Goal: Find specific page/section: Find specific page/section

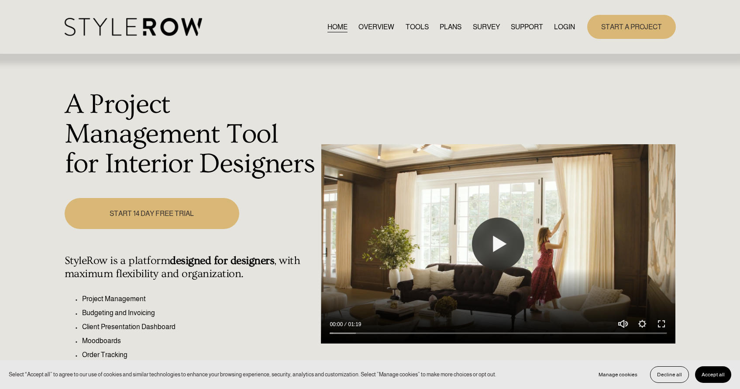
click at [561, 24] on link "LOGIN" at bounding box center [564, 27] width 21 height 12
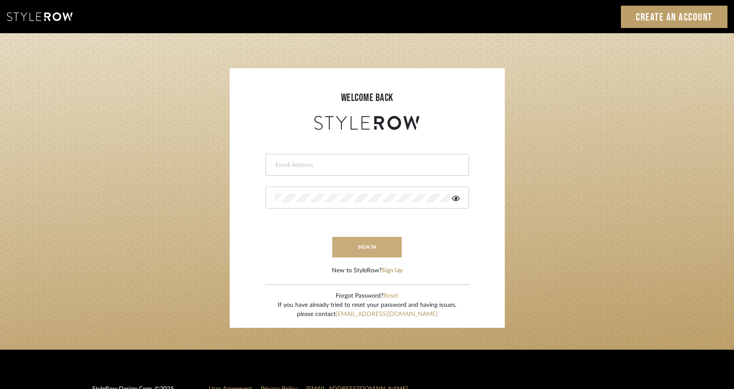
type input "[PERSON_NAME][EMAIL_ADDRESS][DOMAIN_NAME]"
click at [360, 245] on button "sign in" at bounding box center [367, 247] width 70 height 21
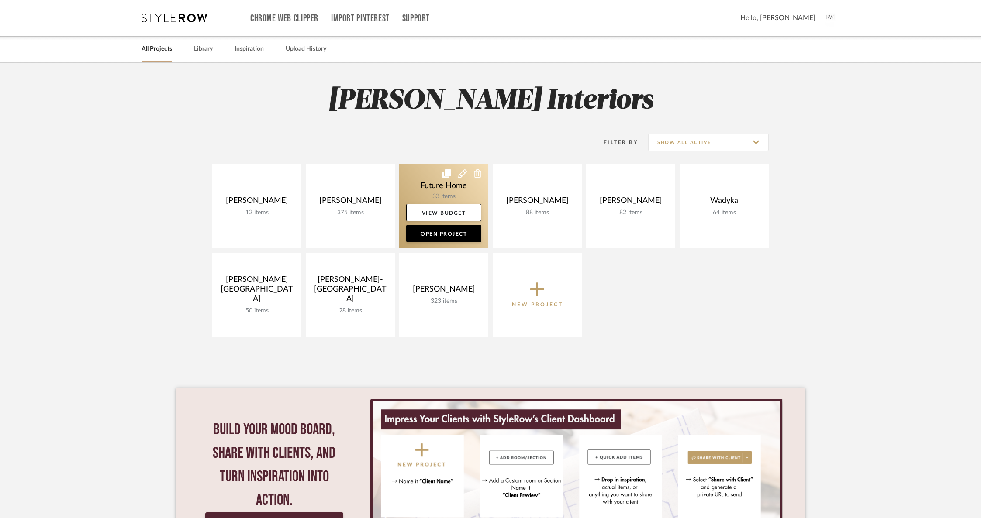
click at [418, 190] on link at bounding box center [443, 206] width 89 height 84
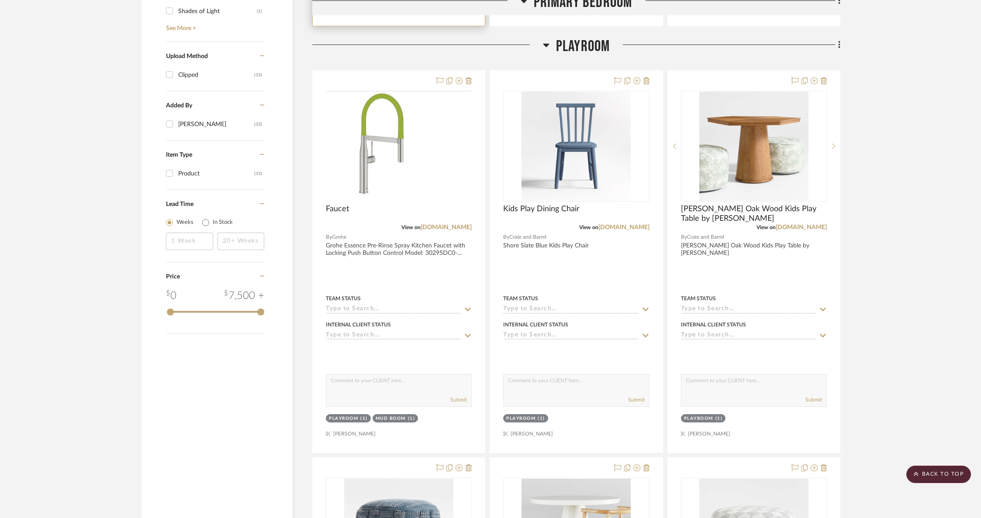
scroll to position [910, 0]
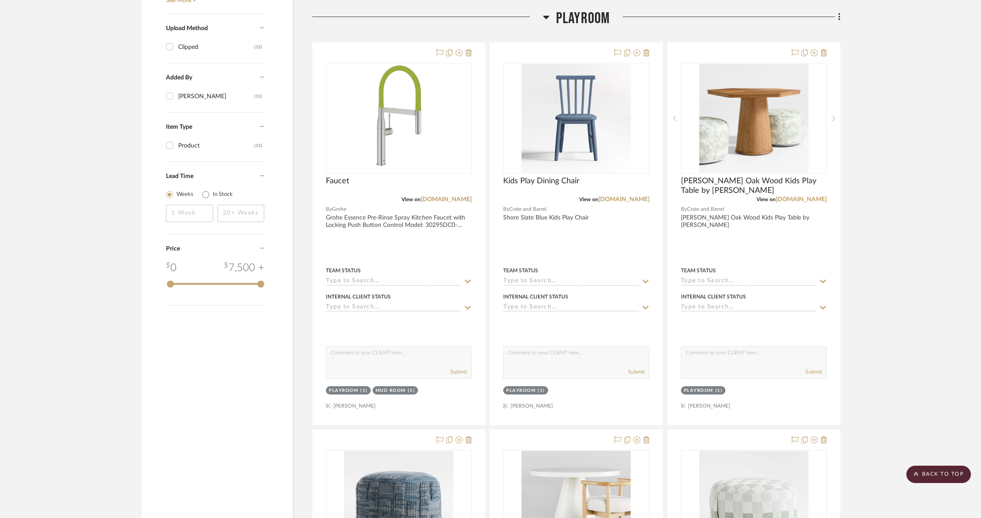
click at [581, 21] on span "Playroom" at bounding box center [583, 18] width 54 height 19
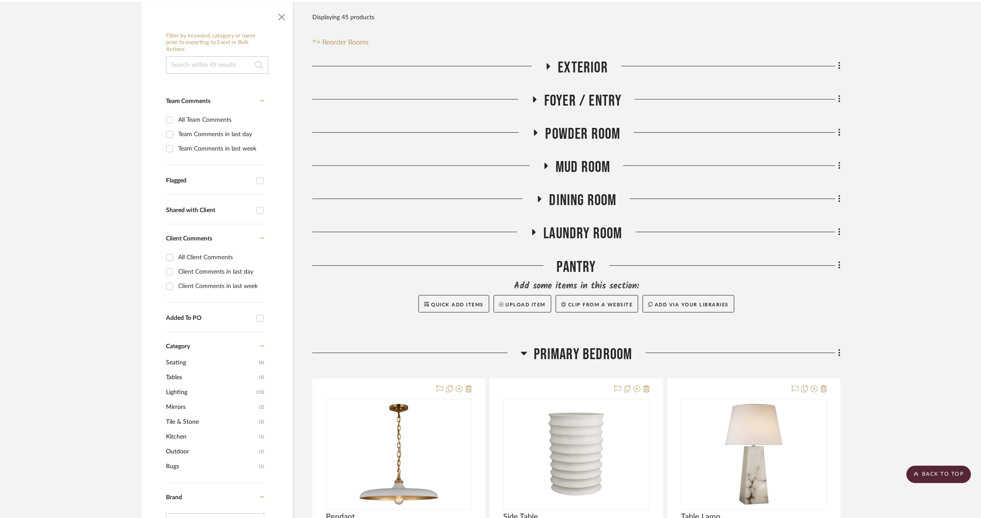
scroll to position [0, 0]
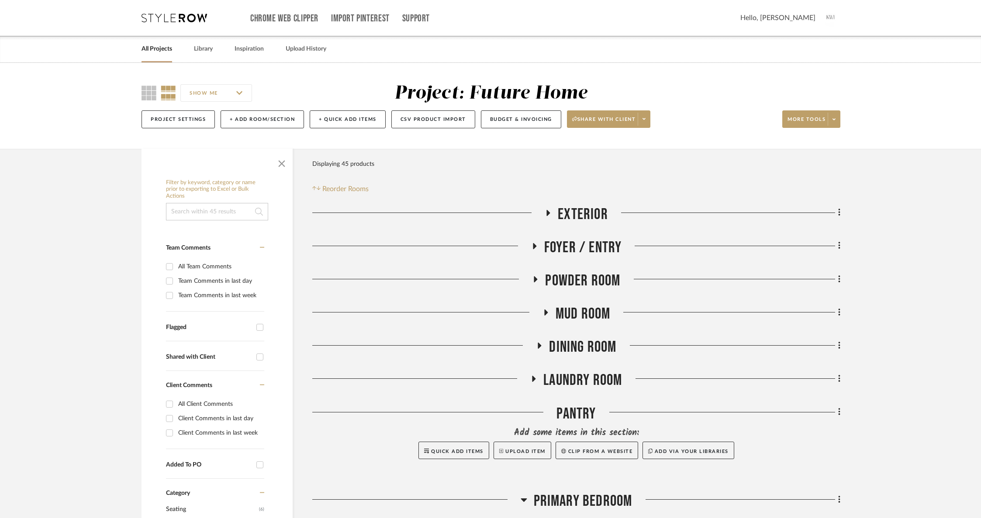
click at [590, 214] on span "Exterior" at bounding box center [582, 214] width 50 height 19
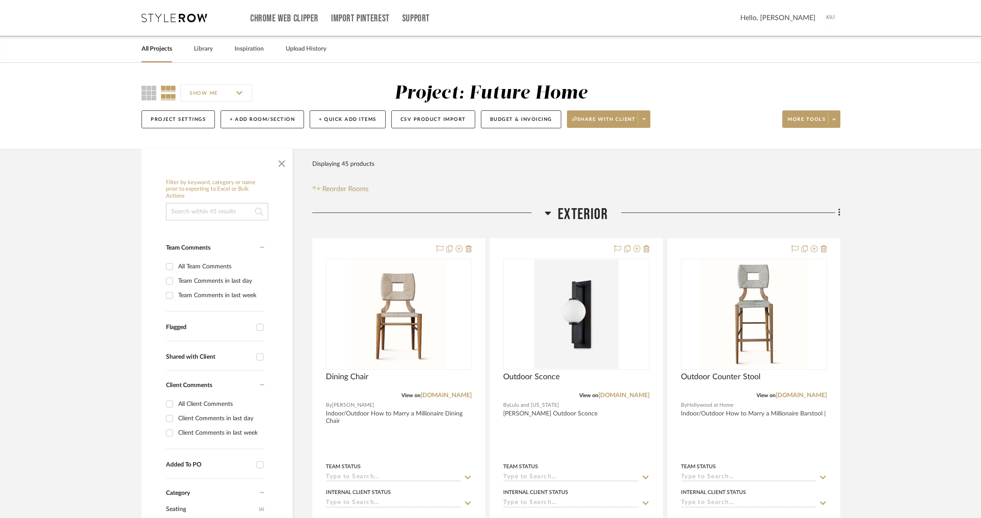
click at [590, 214] on span "Exterior" at bounding box center [582, 214] width 50 height 19
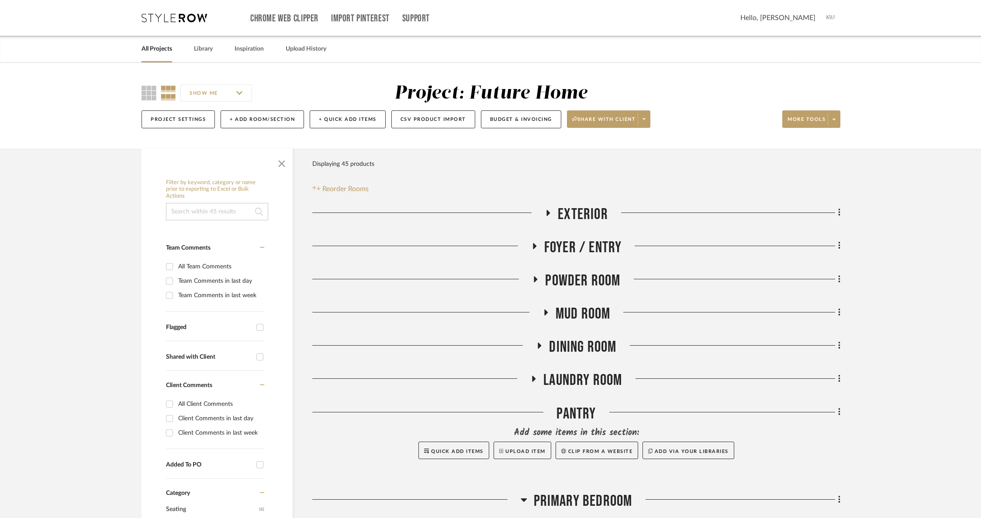
click at [573, 250] on span "Foyer / Entry" at bounding box center [583, 247] width 78 height 19
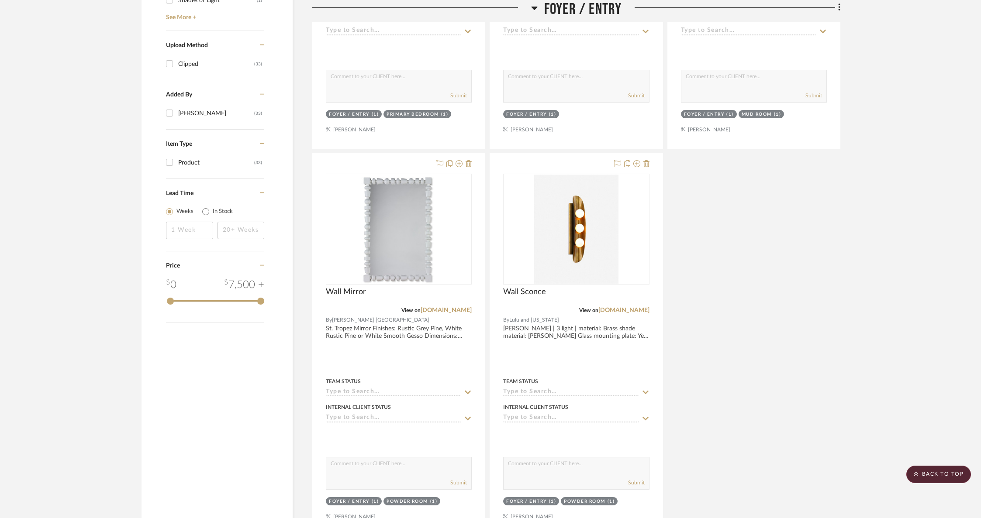
scroll to position [1063, 0]
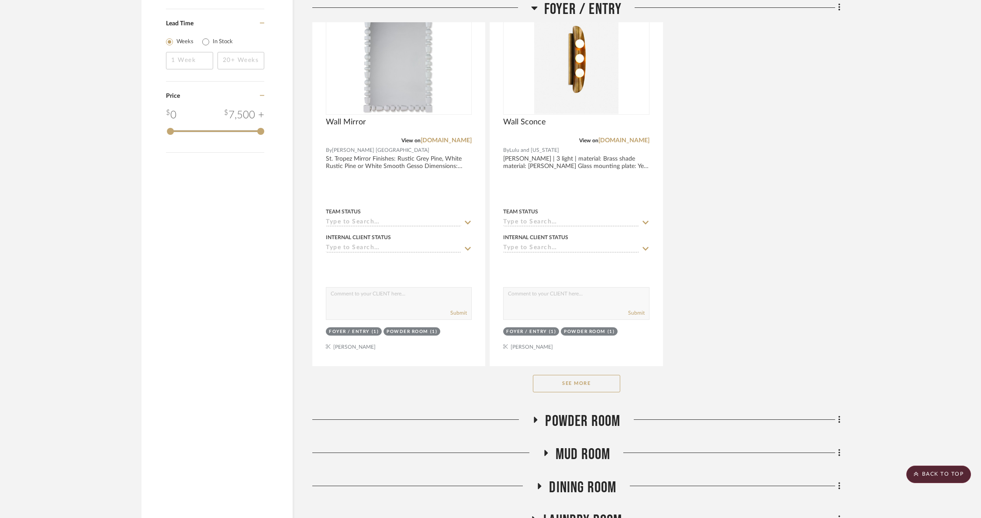
click at [566, 380] on button "See More" at bounding box center [576, 383] width 87 height 17
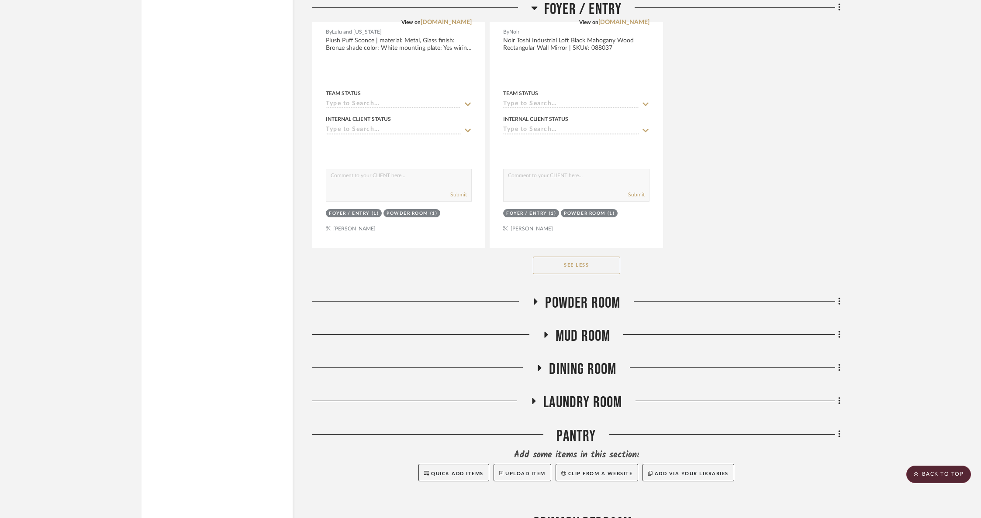
scroll to position [1576, 0]
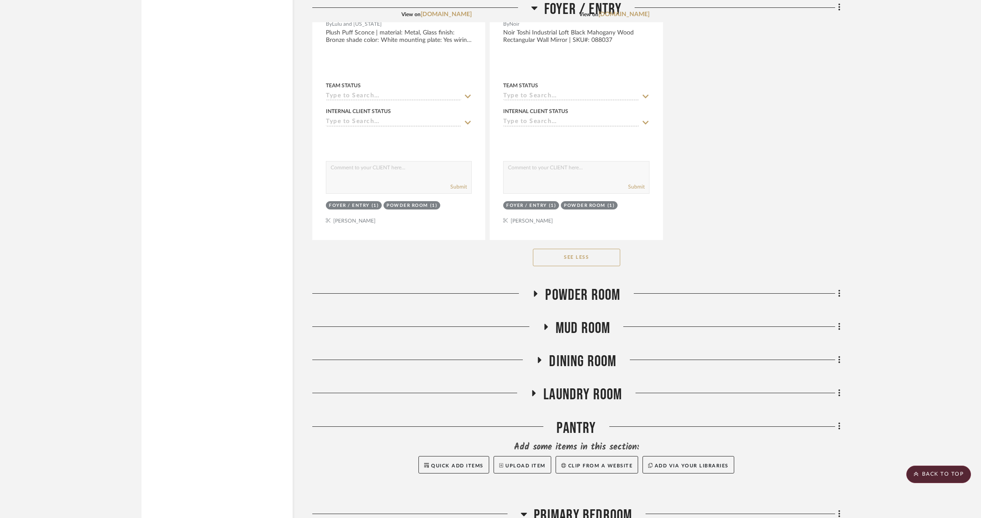
click at [582, 294] on span "Powder Room" at bounding box center [582, 295] width 75 height 19
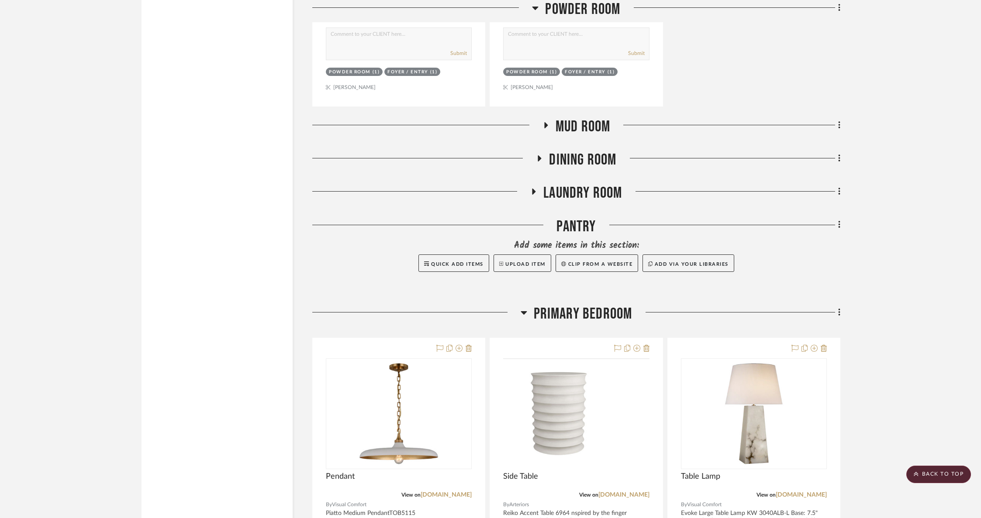
scroll to position [2664, 0]
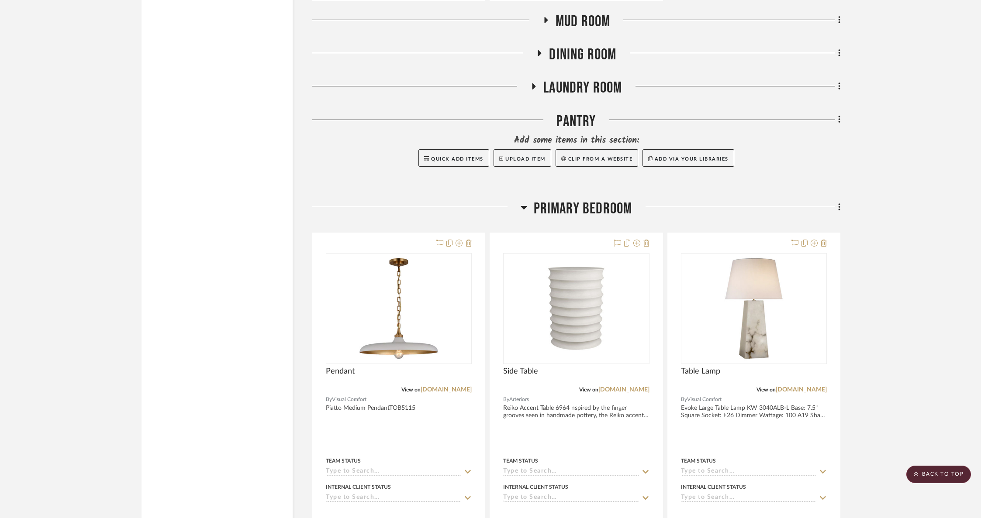
click at [607, 80] on span "Laundry Room" at bounding box center [582, 88] width 79 height 19
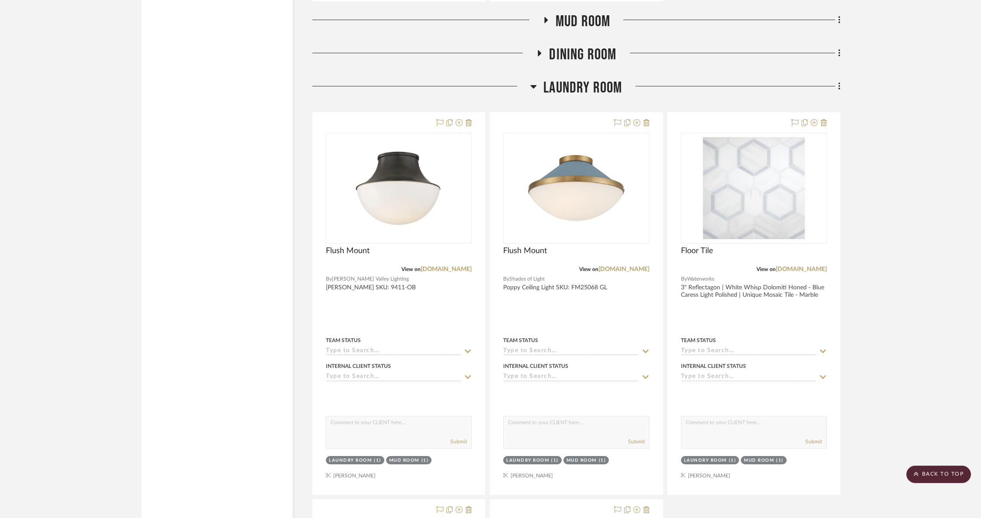
click at [599, 48] on span "Dining Room" at bounding box center [582, 54] width 67 height 19
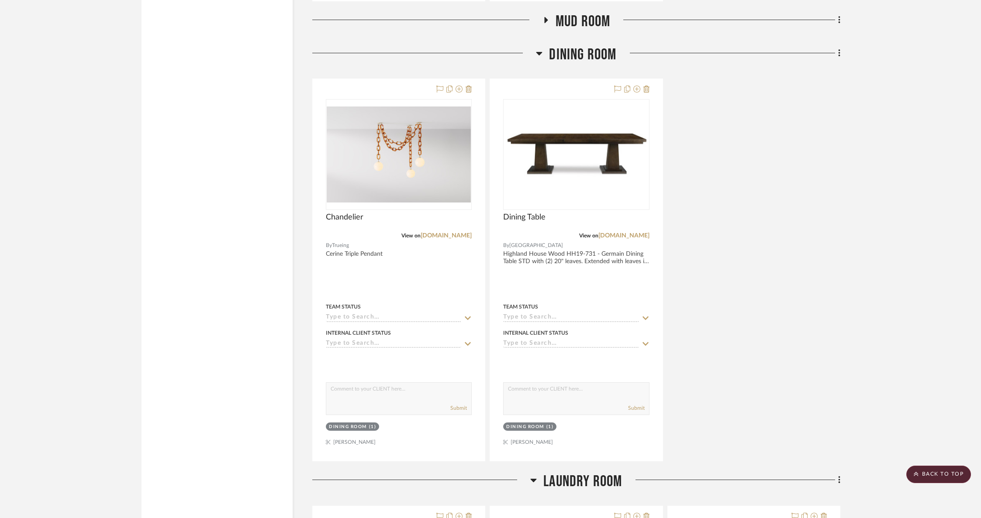
click at [590, 18] on span "Mud Room" at bounding box center [582, 21] width 55 height 19
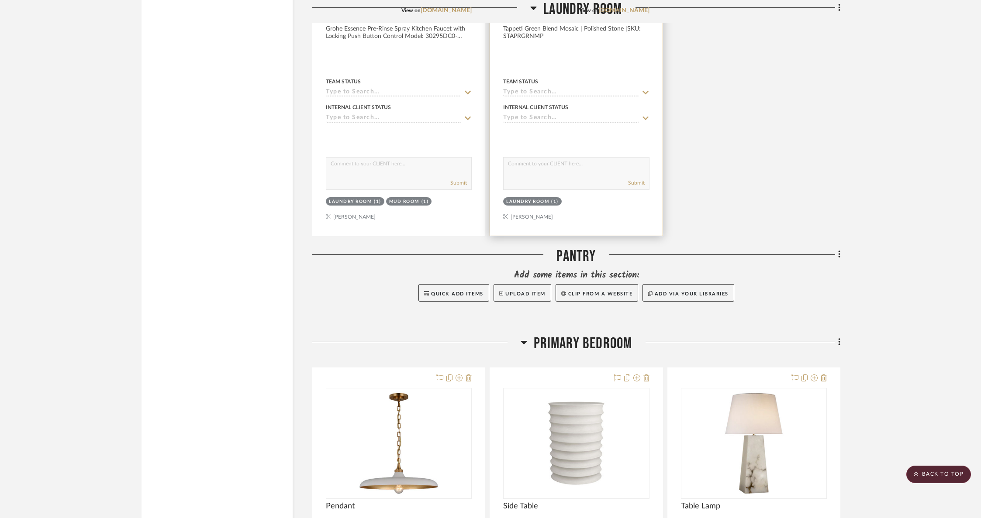
scroll to position [4549, 0]
